Goal: Transaction & Acquisition: Download file/media

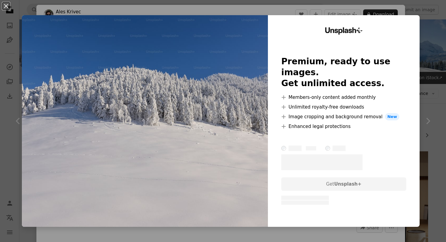
scroll to position [336, 0]
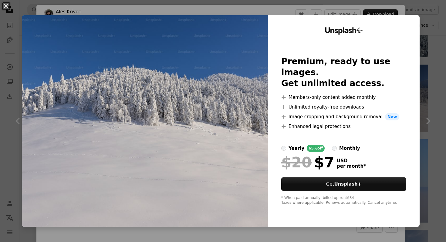
click at [431, 74] on div "An X shape Unsplash+ Premium, ready to use images. Get unlimited access. A plus…" at bounding box center [223, 121] width 446 height 242
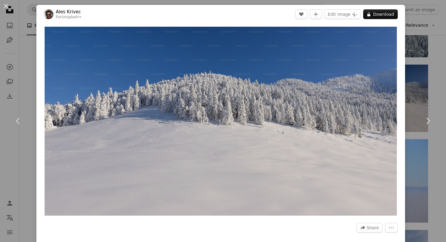
click at [19, 63] on div "An X shape Chevron left Chevron right Ales Krivec For Unsplash+ A heart A plus …" at bounding box center [223, 121] width 446 height 242
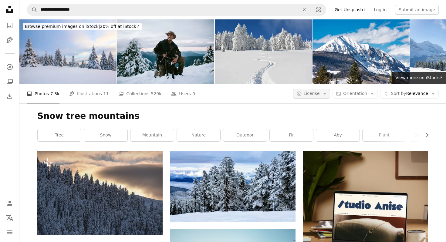
click at [319, 95] on span "License" at bounding box center [312, 93] width 16 height 5
click at [318, 146] on link "Free" at bounding box center [324, 142] width 50 height 11
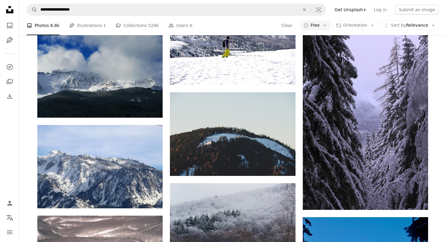
scroll to position [494, 0]
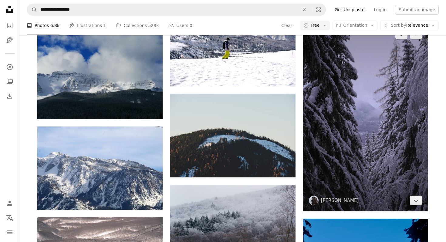
click at [352, 124] on img at bounding box center [365, 117] width 125 height 188
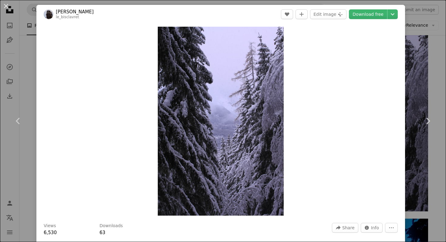
click at [433, 85] on div "An X shape Chevron left Chevron right [PERSON_NAME] le_bisclavret A heart A plu…" at bounding box center [223, 121] width 446 height 242
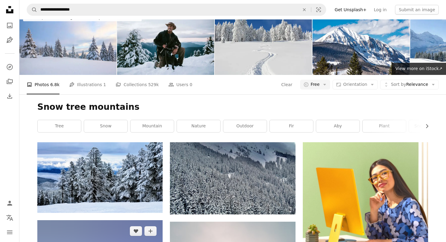
scroll to position [7, 0]
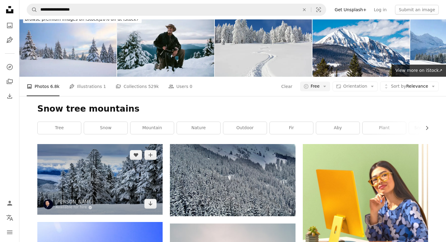
click at [124, 173] on img at bounding box center [99, 179] width 125 height 71
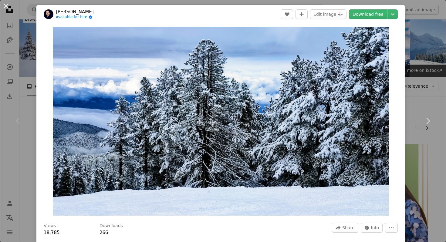
click at [416, 86] on div "An X shape Chevron left Chevron right [PERSON_NAME] Available for hire A checkm…" at bounding box center [223, 121] width 446 height 242
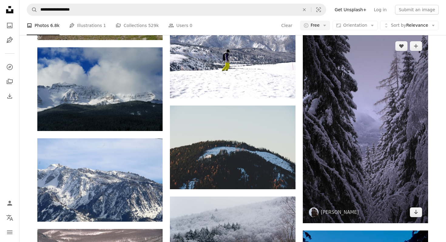
scroll to position [482, 0]
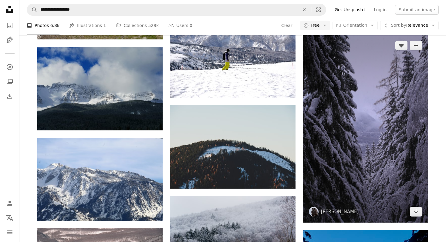
click at [388, 121] on img at bounding box center [365, 129] width 125 height 188
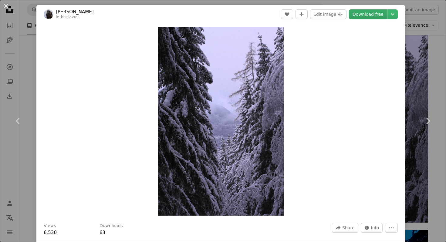
click at [375, 16] on link "Download free" at bounding box center [368, 14] width 38 height 10
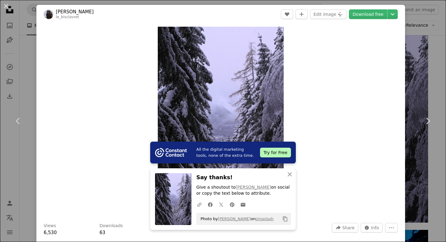
click at [437, 86] on div "An X shape Chevron left Chevron right All the digital marketing tools, none of …" at bounding box center [223, 121] width 446 height 242
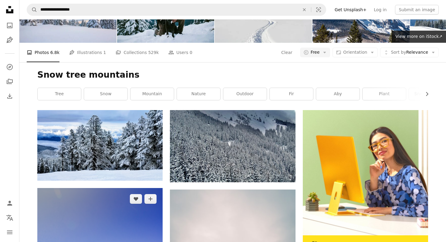
scroll to position [41, 0]
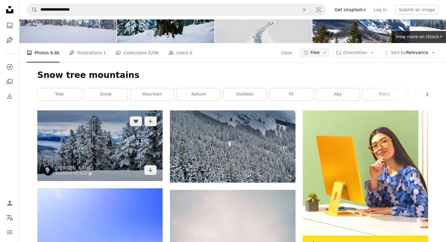
click at [98, 135] on img at bounding box center [99, 146] width 125 height 71
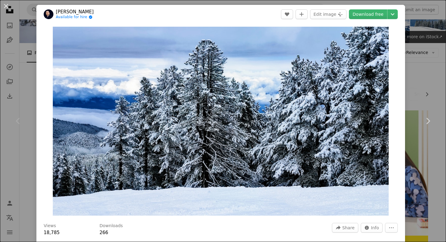
click at [371, 7] on header "[PERSON_NAME] Available for hire A checkmark inside of a circle A heart A plus …" at bounding box center [220, 14] width 369 height 19
click at [398, 13] on icon "Chevron down" at bounding box center [393, 14] width 10 height 7
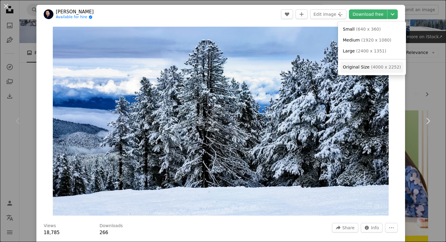
click at [371, 68] on span "( 4000 x 2252 )" at bounding box center [386, 67] width 30 height 5
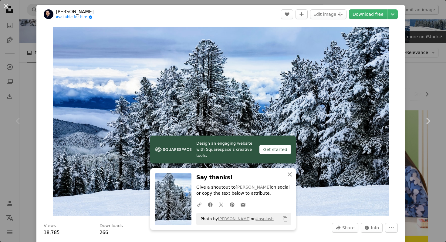
scroll to position [7, 0]
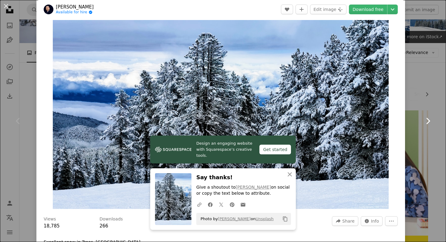
click at [429, 97] on link "Chevron right" at bounding box center [428, 121] width 36 height 58
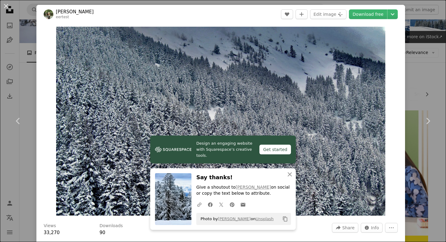
click at [427, 45] on div "An X shape Chevron left Chevron right Design an engaging website with Squarespa…" at bounding box center [223, 121] width 446 height 242
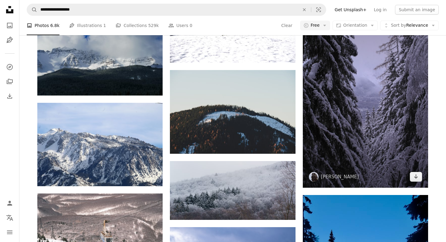
scroll to position [516, 0]
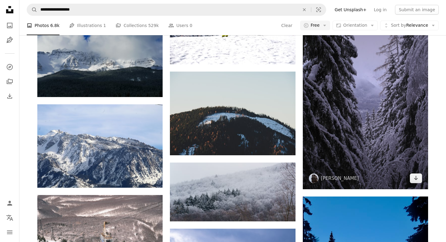
click at [379, 127] on img at bounding box center [365, 95] width 125 height 188
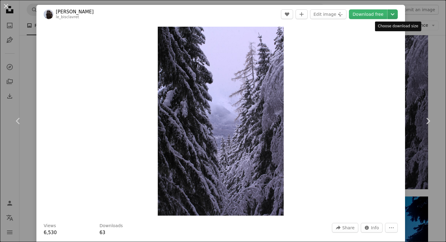
click at [394, 12] on icon "Chevron down" at bounding box center [393, 14] width 10 height 7
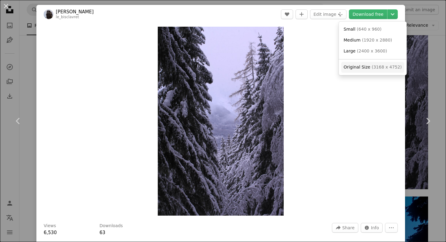
click at [383, 67] on span "( 3168 x 4752 )" at bounding box center [387, 67] width 30 height 5
